Goal: Use online tool/utility: Utilize a website feature to perform a specific function

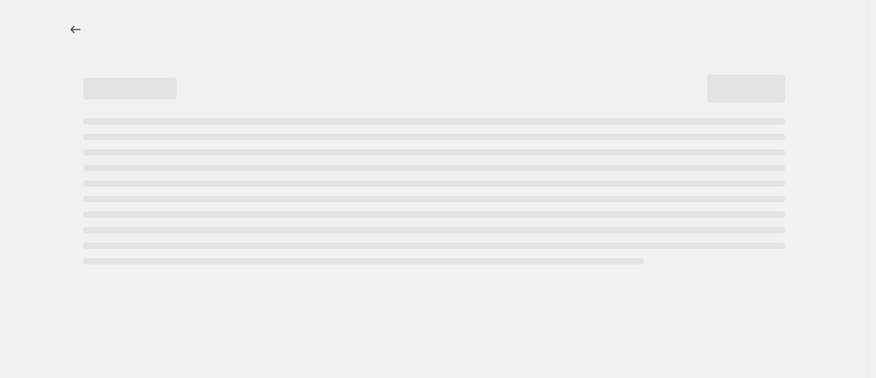
select select "percentage"
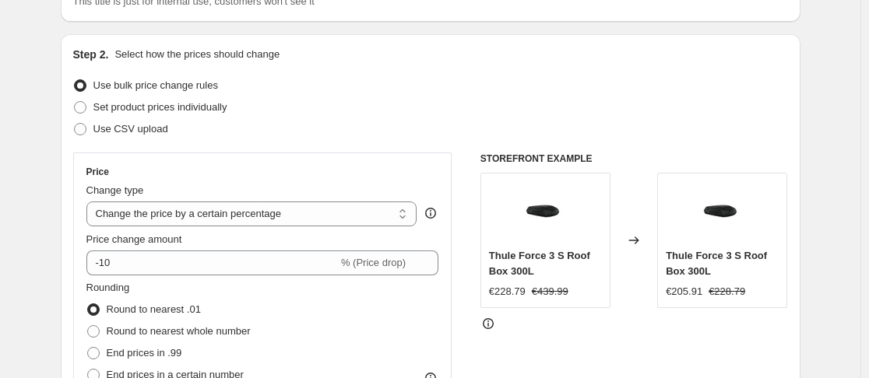
scroll to position [138, 0]
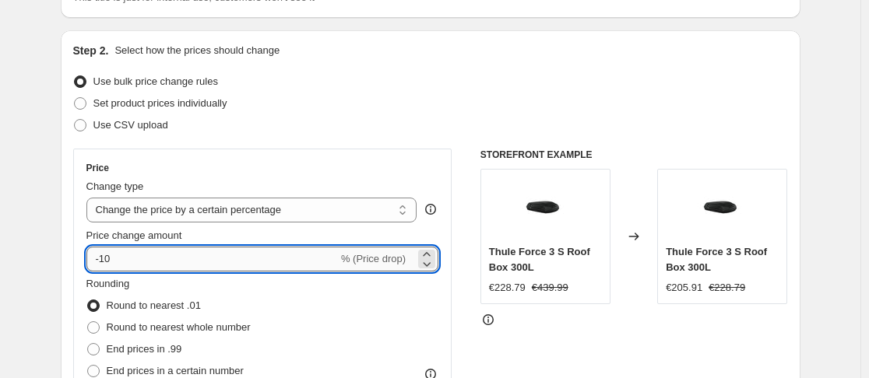
click at [263, 256] on input "-10" at bounding box center [211, 259] width 251 height 25
type input "-1"
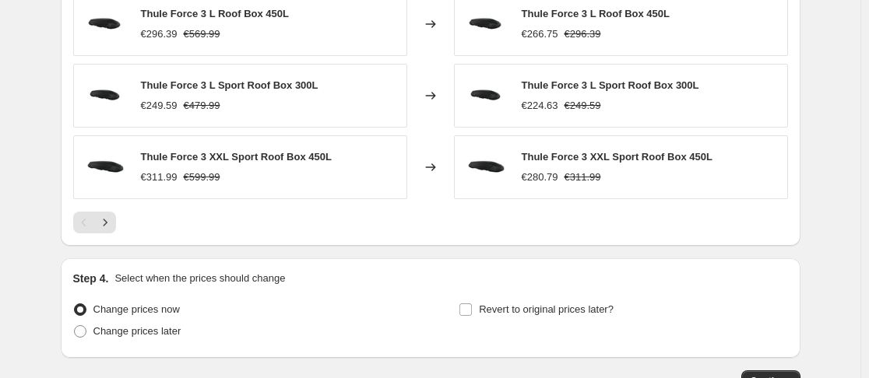
scroll to position [1147, 0]
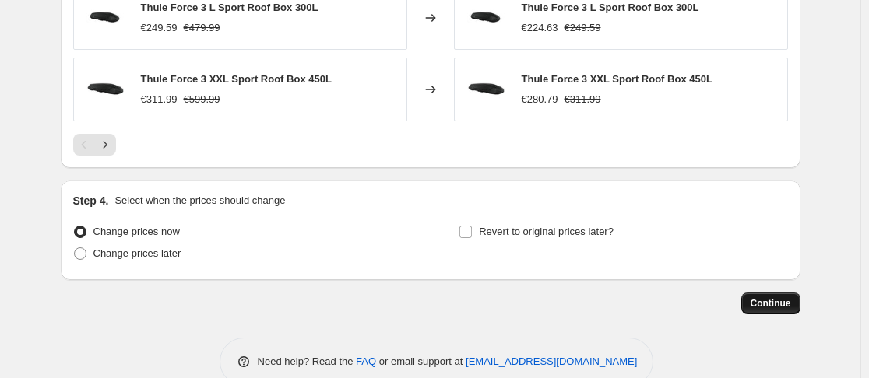
type input "-48"
click at [767, 305] on span "Continue" at bounding box center [770, 303] width 40 height 12
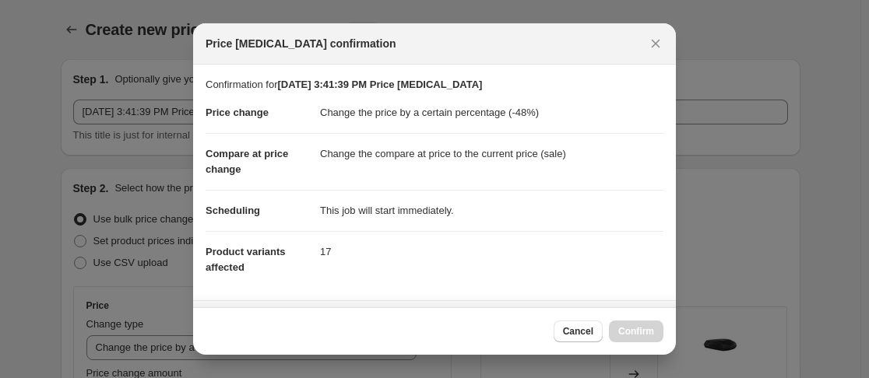
scroll to position [0, 0]
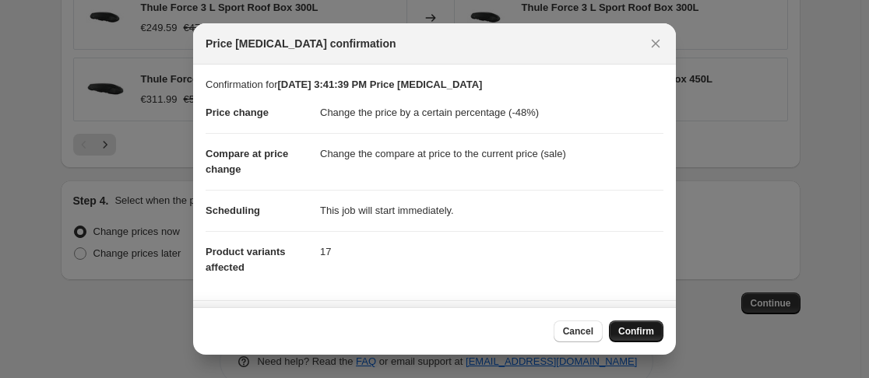
click at [634, 331] on span "Confirm" at bounding box center [636, 331] width 36 height 12
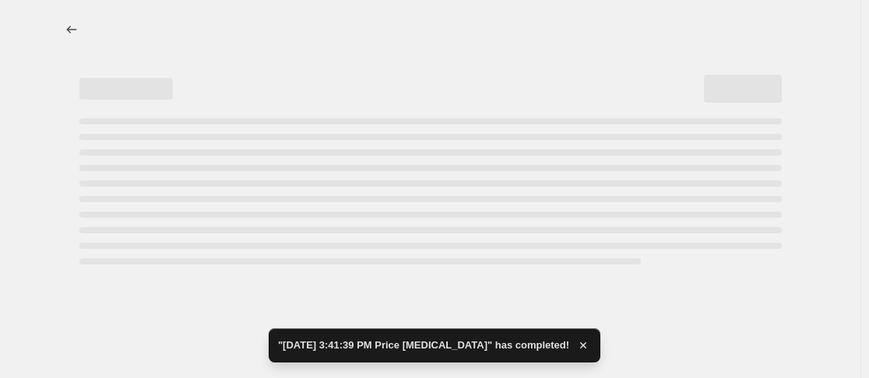
select select "percentage"
